Goal: Task Accomplishment & Management: Use online tool/utility

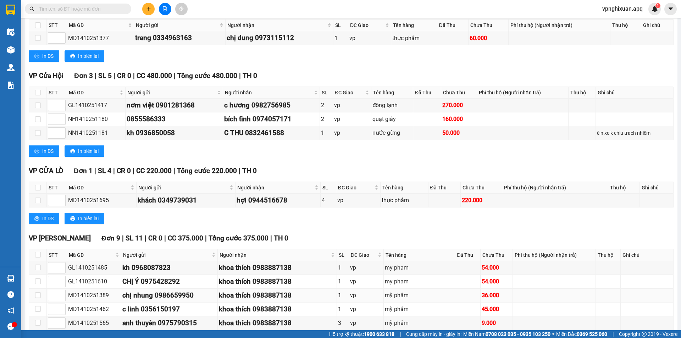
scroll to position [461, 0]
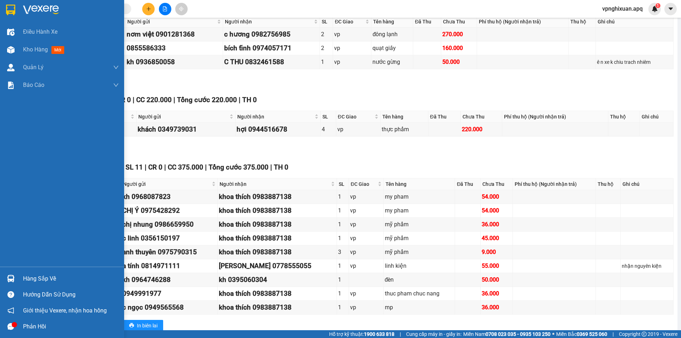
click at [43, 278] on div "Hàng sắp về" at bounding box center [71, 278] width 96 height 11
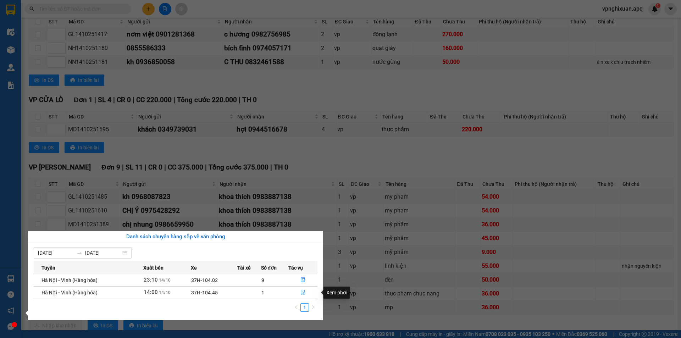
click at [303, 293] on icon "file-done" at bounding box center [303, 292] width 4 height 5
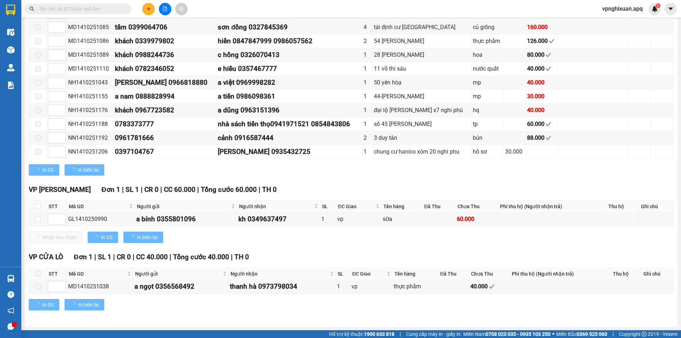
scroll to position [427, 0]
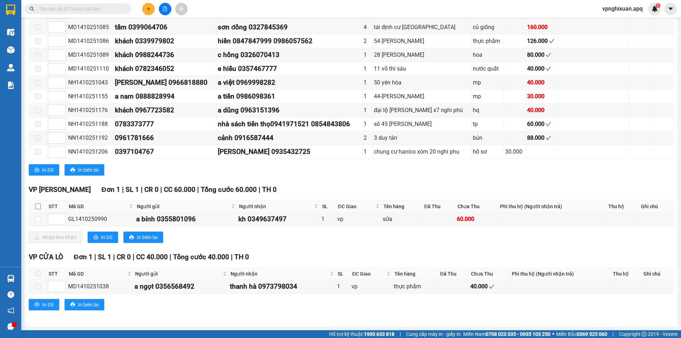
click at [36, 206] on input "checkbox" at bounding box center [38, 207] width 6 height 6
checkbox input "true"
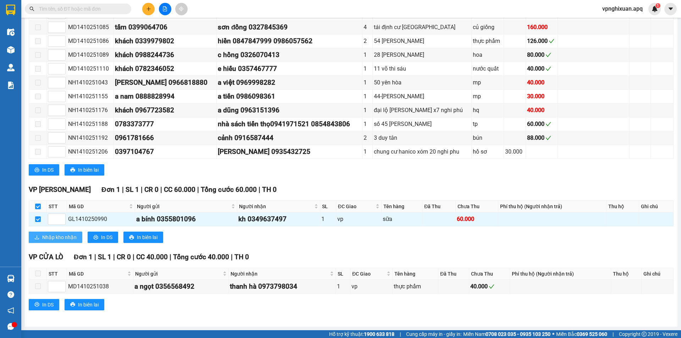
drag, startPoint x: 47, startPoint y: 238, endPoint x: 67, endPoint y: 238, distance: 19.5
click at [48, 238] on span "Nhập kho nhận" at bounding box center [59, 237] width 34 height 8
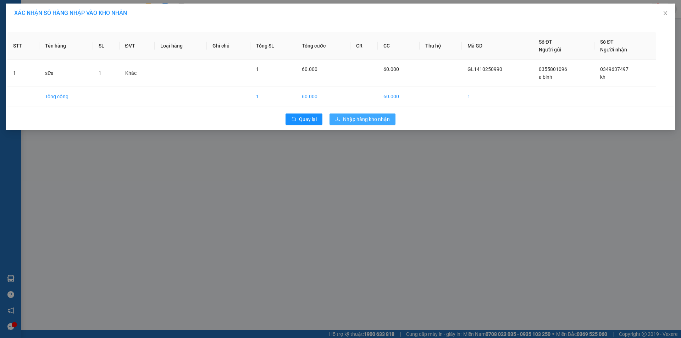
click at [360, 113] on button "Nhập hàng kho nhận" at bounding box center [362, 118] width 66 height 11
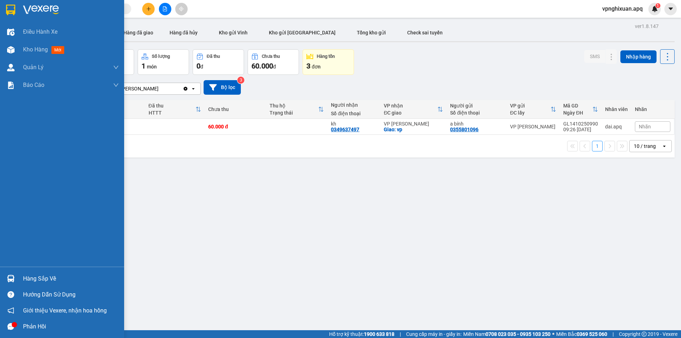
click at [33, 279] on div "Hàng sắp về" at bounding box center [71, 278] width 96 height 11
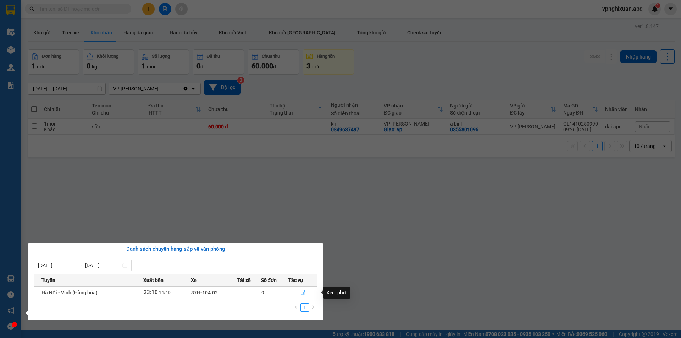
click at [302, 291] on icon "file-done" at bounding box center [303, 292] width 4 height 5
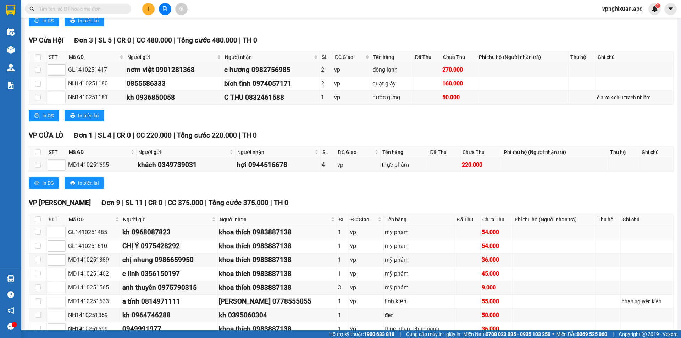
scroll to position [482, 0]
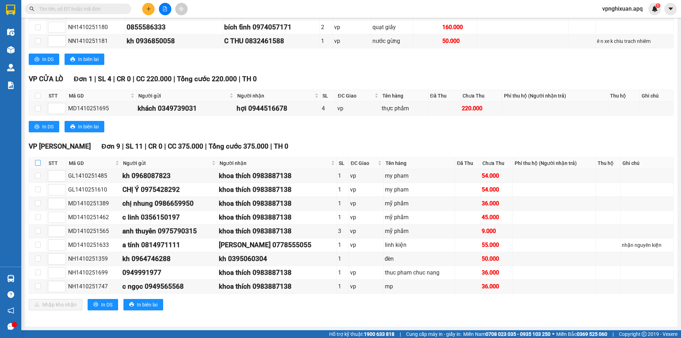
click at [38, 162] on input "checkbox" at bounding box center [38, 163] width 6 height 6
checkbox input "true"
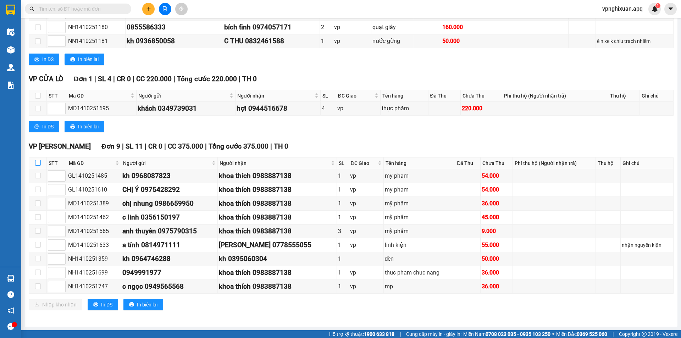
checkbox input "true"
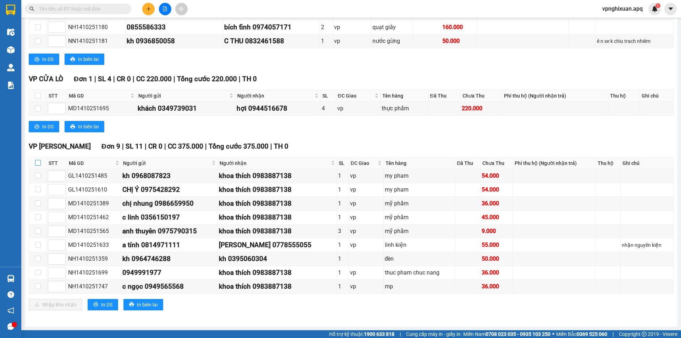
checkbox input "true"
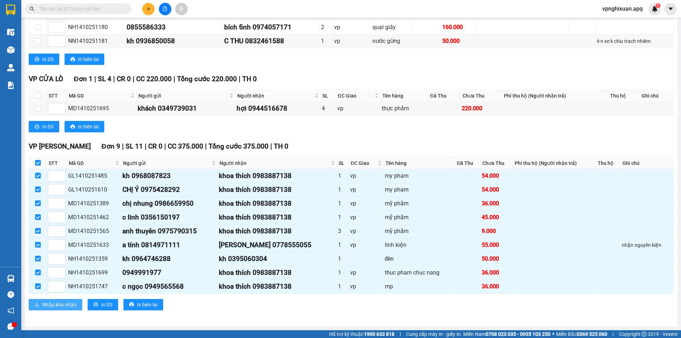
click at [54, 304] on span "Nhập kho nhận" at bounding box center [59, 305] width 34 height 8
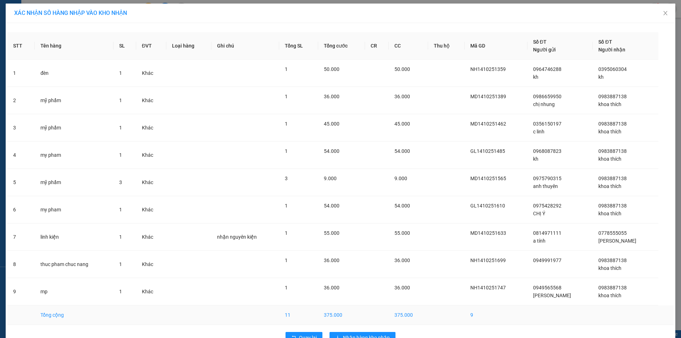
scroll to position [19, 0]
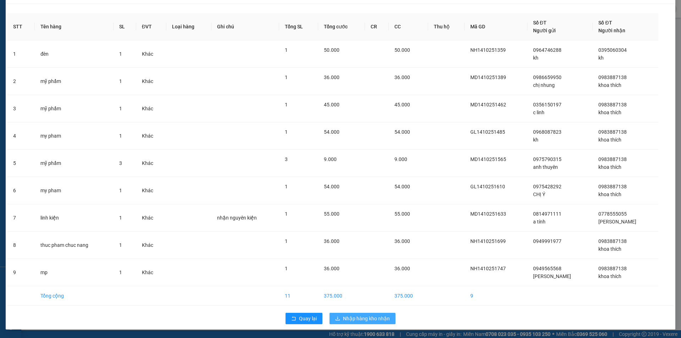
click at [358, 320] on span "Nhập hàng kho nhận" at bounding box center [366, 319] width 47 height 8
